Goal: Task Accomplishment & Management: Manage account settings

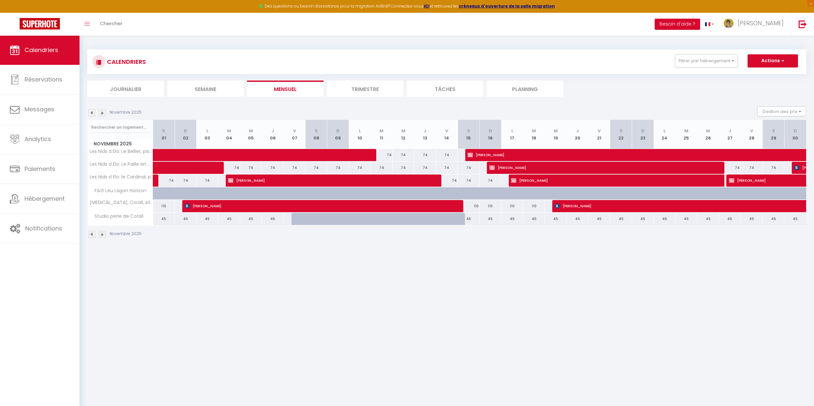
click at [103, 114] on img at bounding box center [101, 112] width 7 height 7
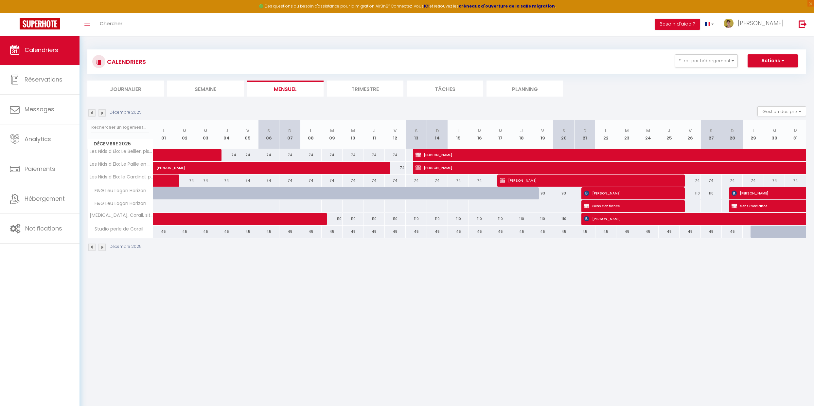
click at [409, 280] on body "🟢 Des questions ou besoin d'assistance pour la migration AirBnB? Connectez-vous…" at bounding box center [407, 238] width 814 height 406
click at [369, 232] on div "45" at bounding box center [373, 231] width 21 height 12
select select "1"
type input "Jeu 11 Décembre 2025"
type input "Ven 12 Décembre 2025"
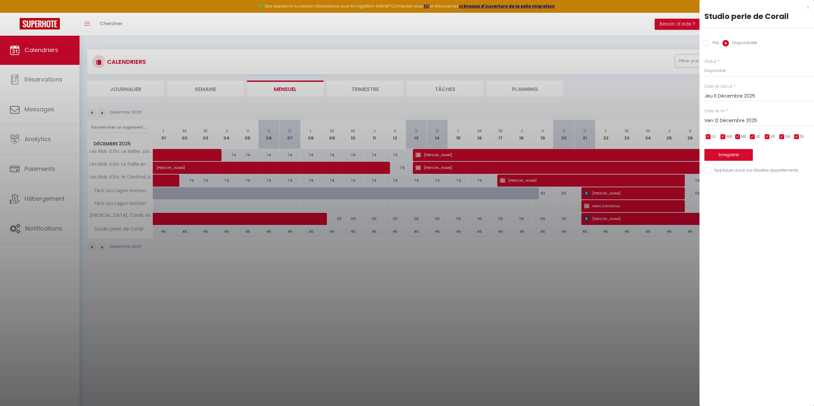
click at [709, 44] on label "Prix" at bounding box center [714, 43] width 10 height 7
click at [709, 44] on input "Prix" at bounding box center [706, 43] width 7 height 7
radio input "true"
click at [728, 43] on input "Disponibilité" at bounding box center [725, 43] width 7 height 7
radio input "true"
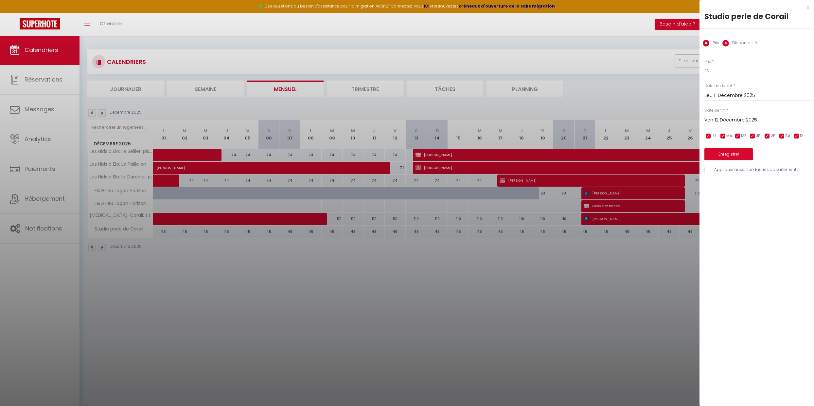
radio input "false"
click at [807, 11] on div "Studio perle de Corail" at bounding box center [756, 16] width 105 height 10
click at [598, 287] on div at bounding box center [407, 203] width 814 height 406
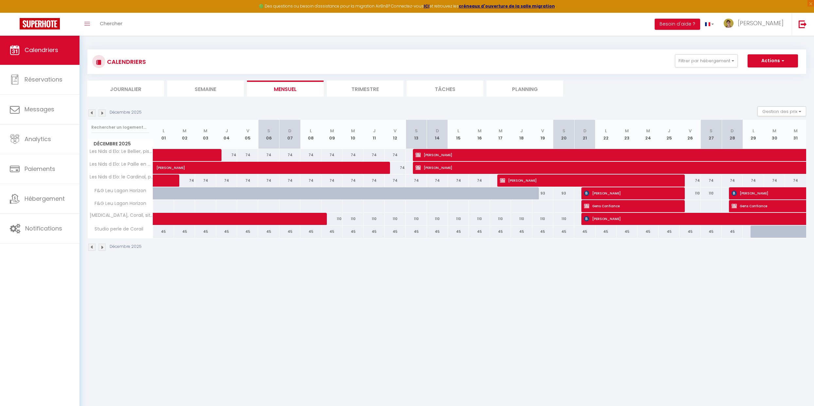
click at [547, 249] on div "Décembre 2025" at bounding box center [446, 247] width 719 height 19
click at [783, 110] on button "Gestion des prix" at bounding box center [781, 111] width 49 height 10
click at [778, 132] on input "Nb Nuits minimum" at bounding box center [776, 131] width 59 height 7
checkbox input "true"
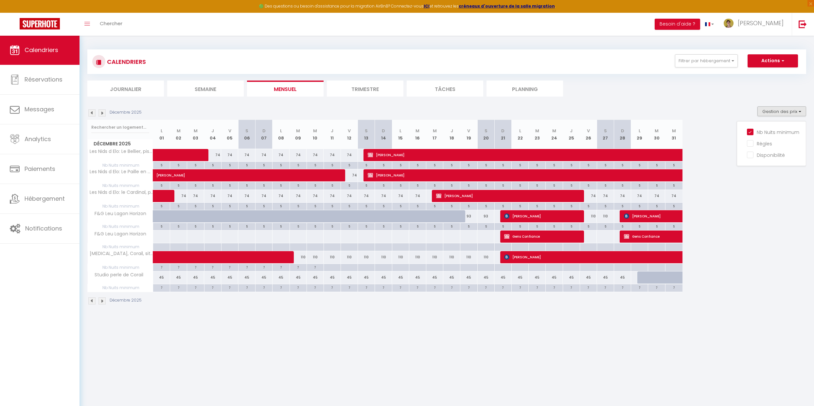
click at [160, 288] on div "7" at bounding box center [161, 287] width 17 height 6
type input "7"
type input "Lun 01 Décembre 2025"
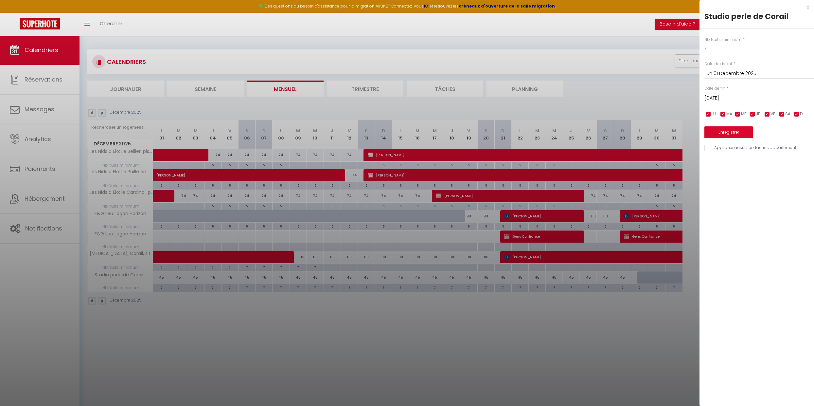
click at [731, 96] on input "Mar 02 Décembre 2025" at bounding box center [759, 98] width 110 height 9
click at [791, 165] on span "20" at bounding box center [795, 161] width 14 height 13
type input "Sam 20 Décembre 2025"
click at [725, 47] on input "7" at bounding box center [759, 49] width 110 height 12
type input "6"
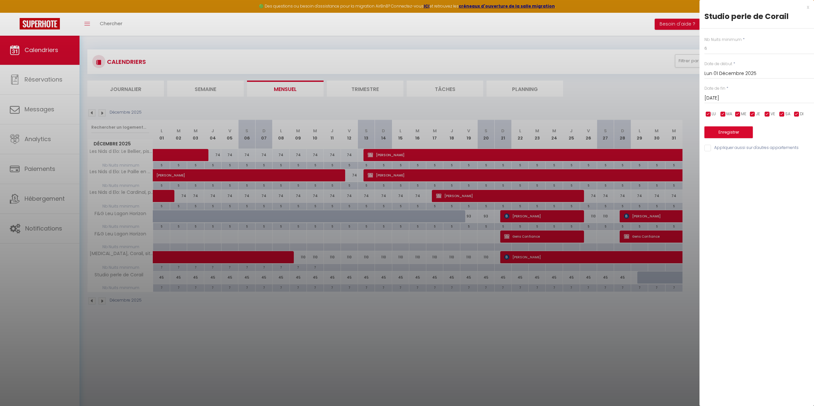
click at [733, 135] on button "Enregistrer" at bounding box center [728, 132] width 48 height 12
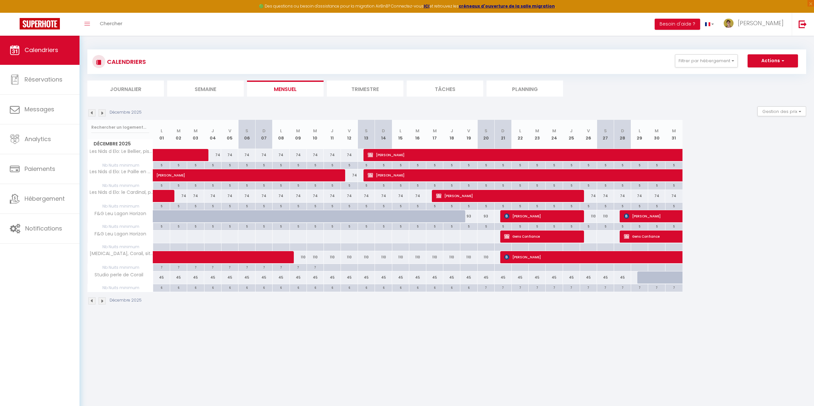
click at [395, 287] on div "6" at bounding box center [400, 287] width 17 height 6
type input "6"
type input "Lun 15 Décembre 2025"
type input "Mar 16 Décembre 2025"
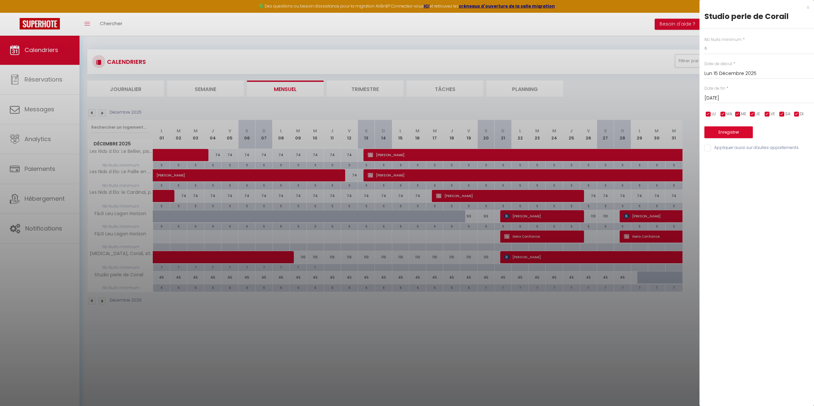
click at [631, 62] on div at bounding box center [407, 203] width 814 height 406
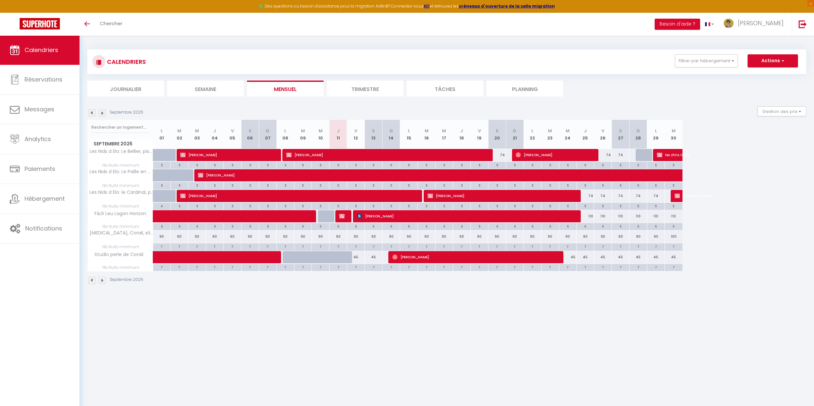
click at [106, 113] on div "Septembre 2025" at bounding box center [116, 112] width 58 height 7
click at [103, 113] on img at bounding box center [101, 112] width 7 height 7
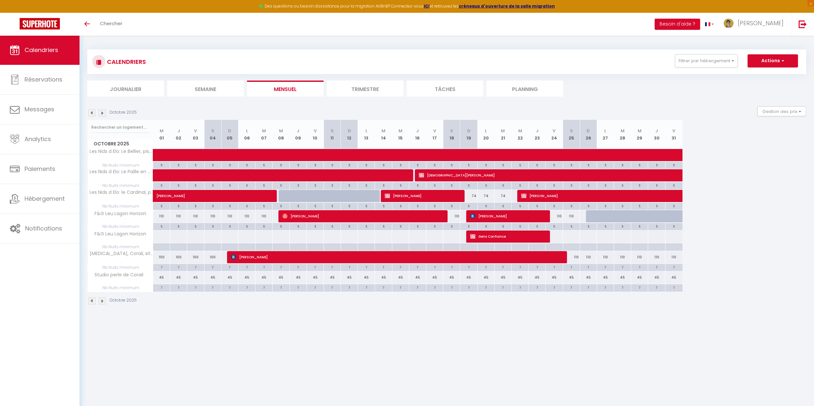
click at [103, 113] on img at bounding box center [101, 112] width 7 height 7
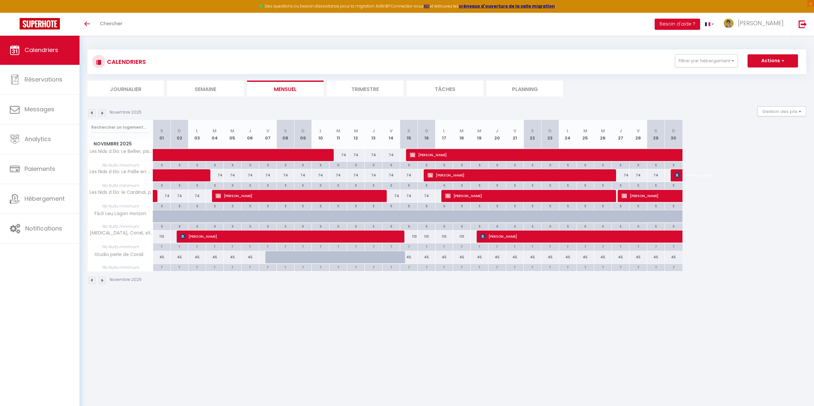
click at [103, 113] on img at bounding box center [101, 112] width 7 height 7
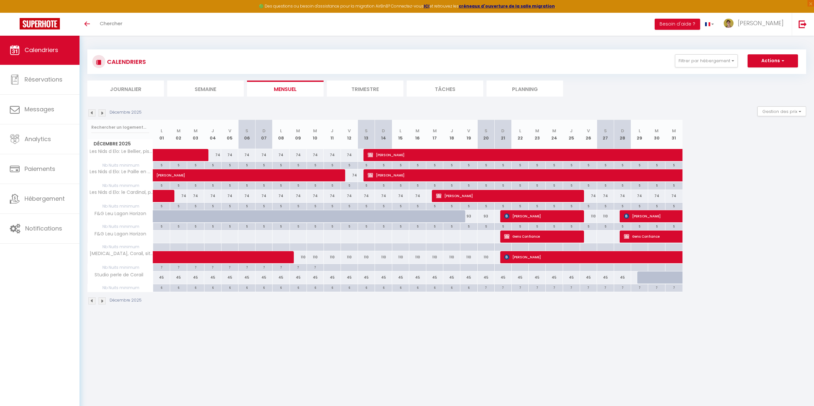
scroll to position [5, 0]
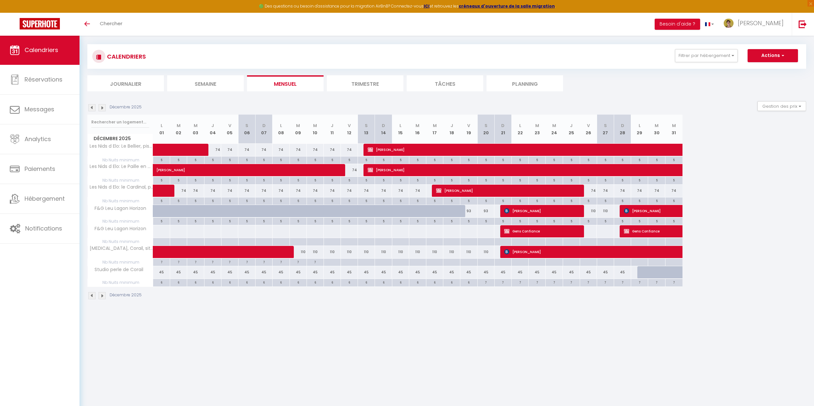
click at [92, 105] on img at bounding box center [91, 107] width 7 height 7
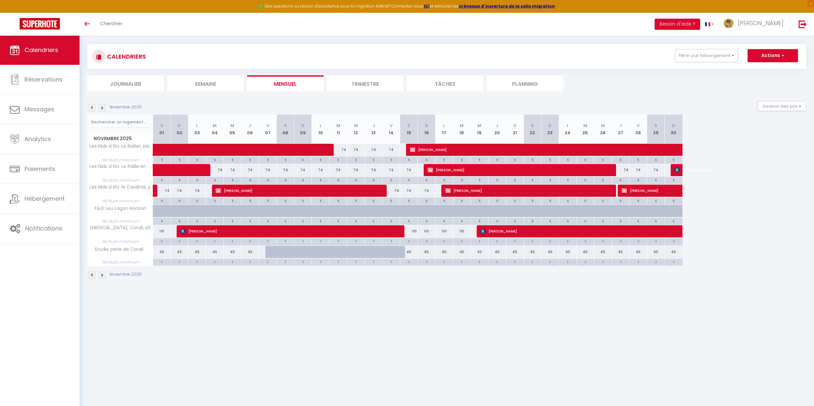
click at [92, 105] on img at bounding box center [91, 107] width 7 height 7
